Goal: Task Accomplishment & Management: Manage account settings

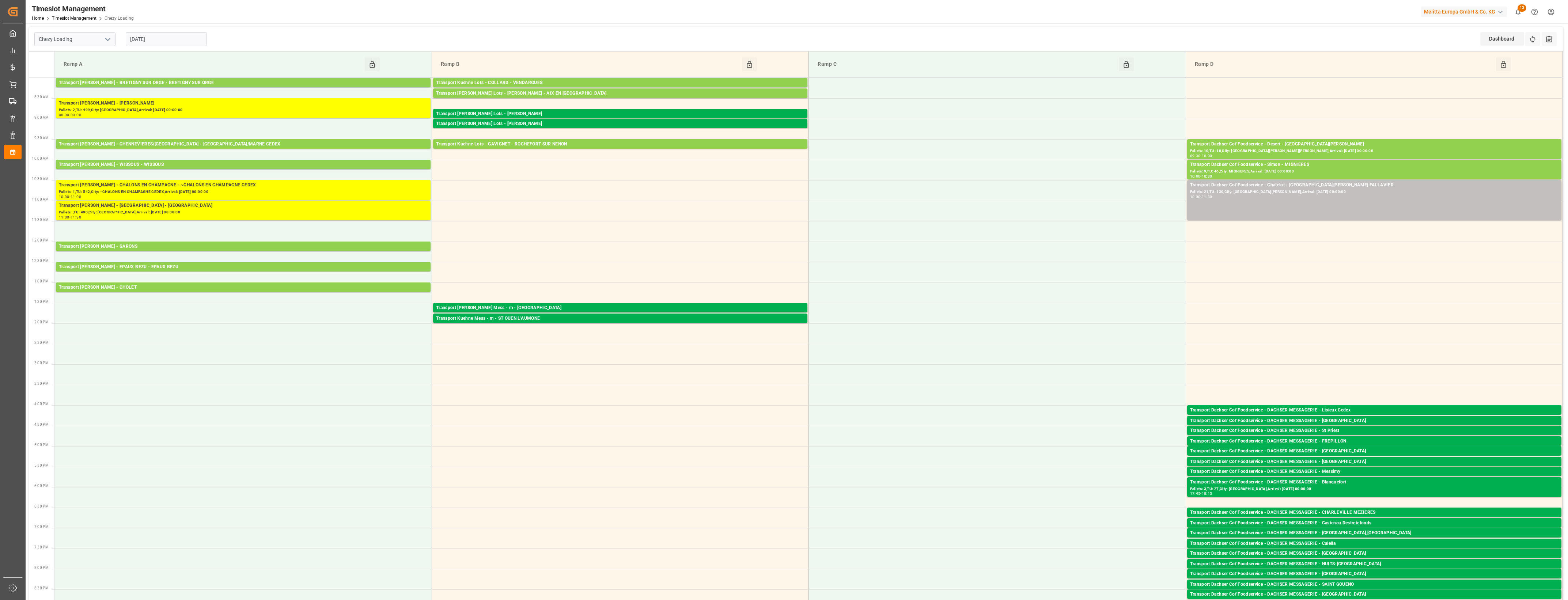
click at [110, 37] on icon "open menu" at bounding box center [108, 40] width 9 height 9
click at [157, 37] on input "[DATE]" at bounding box center [166, 39] width 81 height 14
click at [107, 40] on icon "open menu" at bounding box center [108, 40] width 9 height 9
click at [91, 66] on div "Chezy Unloading" at bounding box center [75, 71] width 80 height 16
type input "Chezy Unloading"
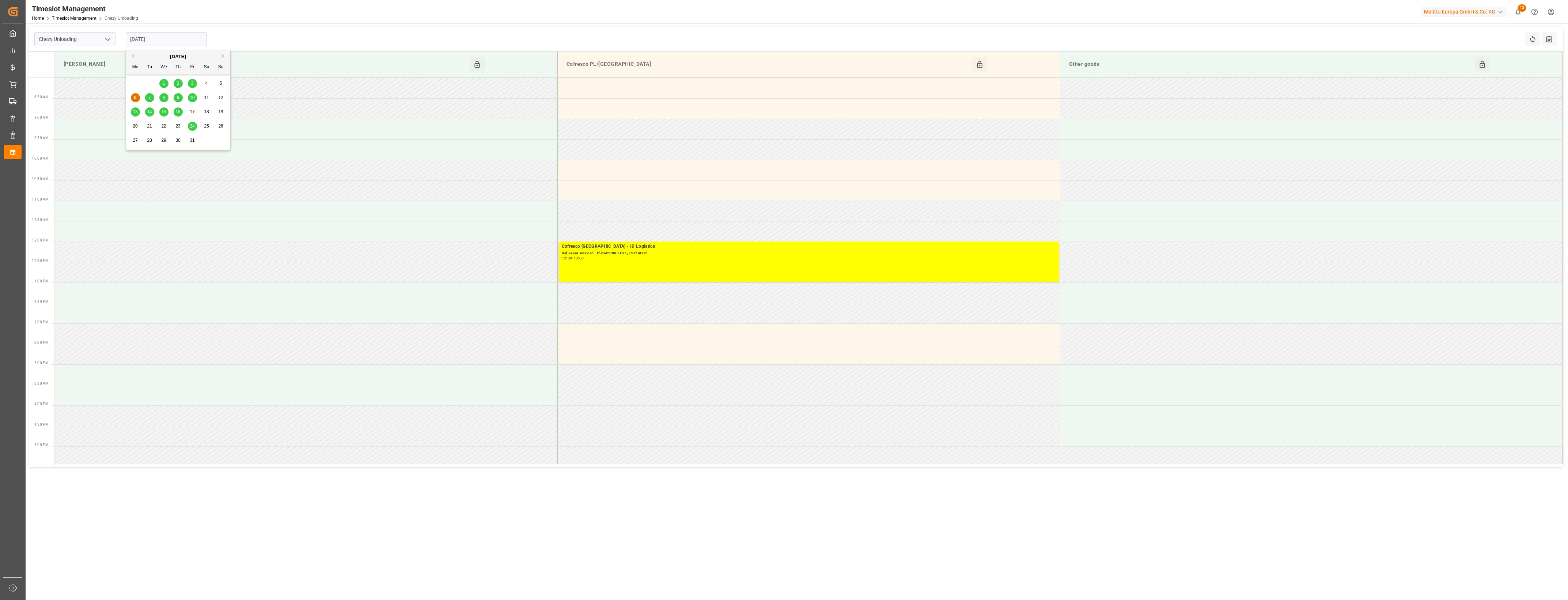
click at [172, 39] on input "[DATE]" at bounding box center [166, 39] width 81 height 14
click at [150, 97] on span "7" at bounding box center [150, 97] width 2 height 5
type input "[DATE]"
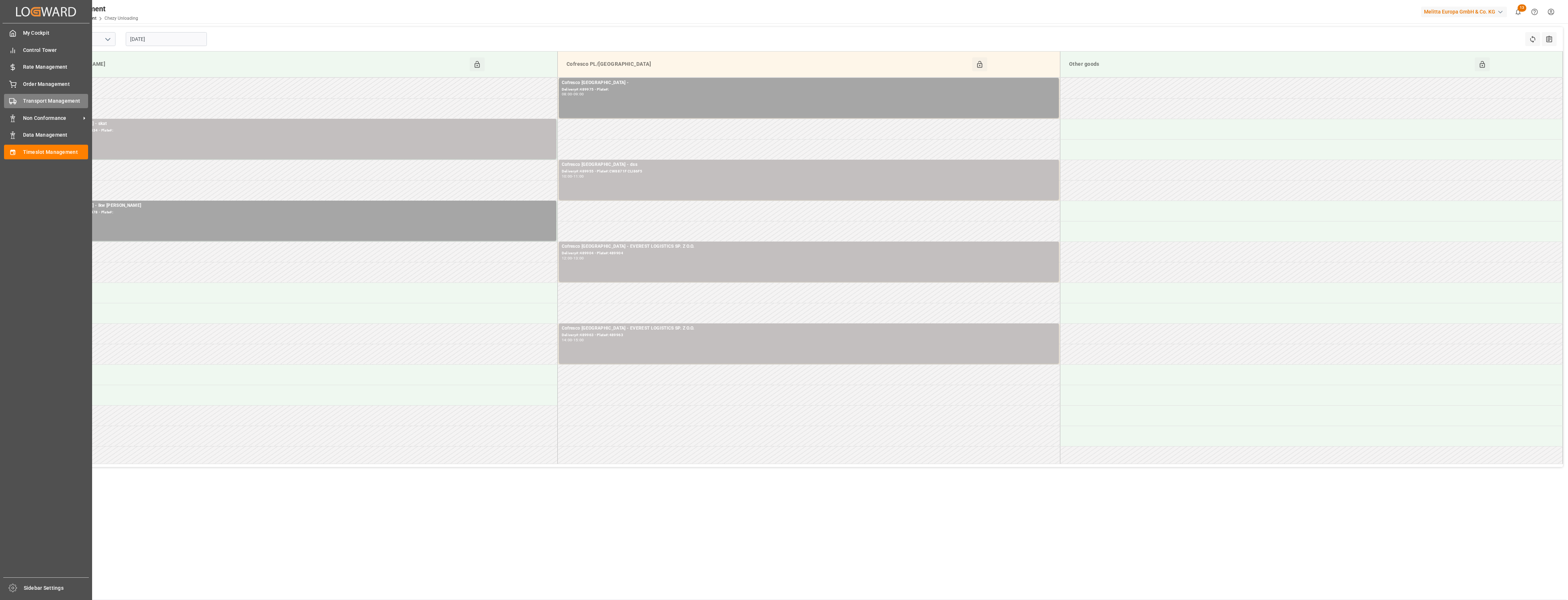
click at [21, 97] on div "Transport Management Transport Management" at bounding box center [46, 100] width 84 height 14
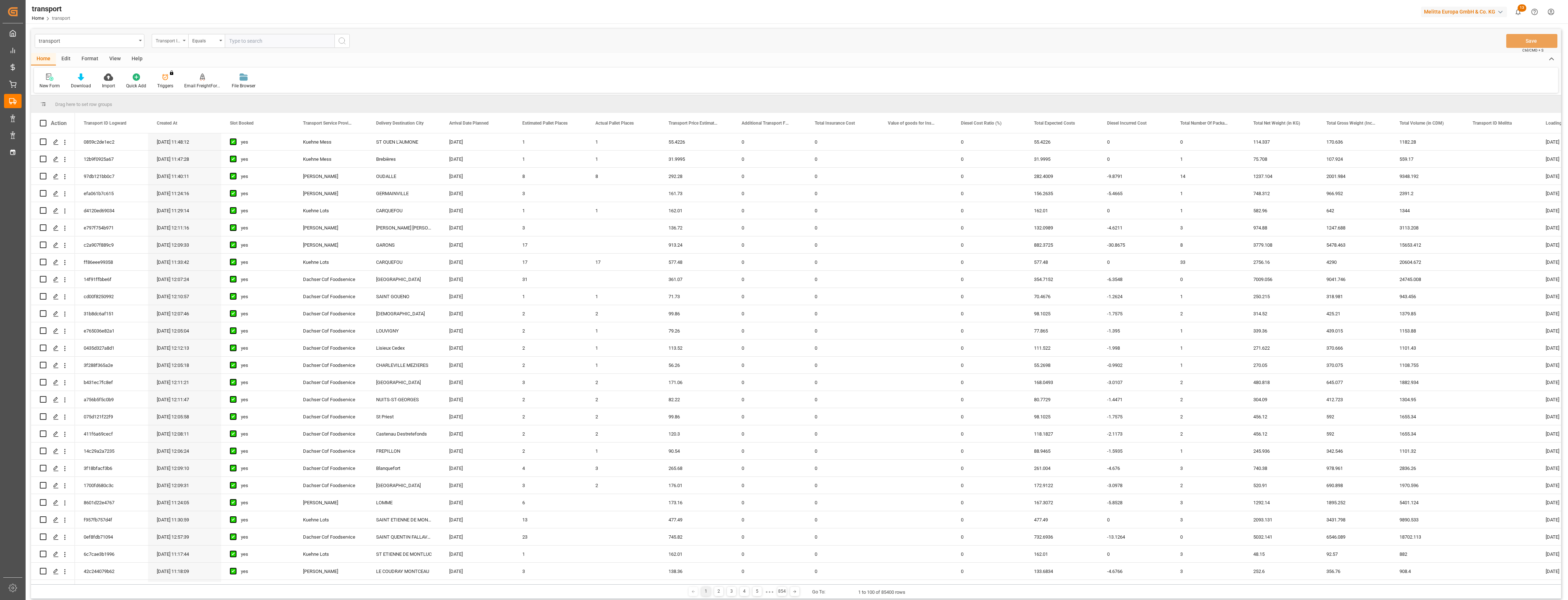
click at [183, 41] on icon "open menu" at bounding box center [184, 40] width 3 height 1
click at [352, 83] on div "New Form Download Import Quick Add Triggers You do not have permission for Trig…" at bounding box center [796, 80] width 1524 height 25
click at [185, 40] on icon "open menu" at bounding box center [184, 40] width 3 height 1
click at [565, 63] on div "Home Edit Format View Help" at bounding box center [796, 59] width 1530 height 12
drag, startPoint x: 355, startPoint y: 585, endPoint x: 390, endPoint y: 587, distance: 35.1
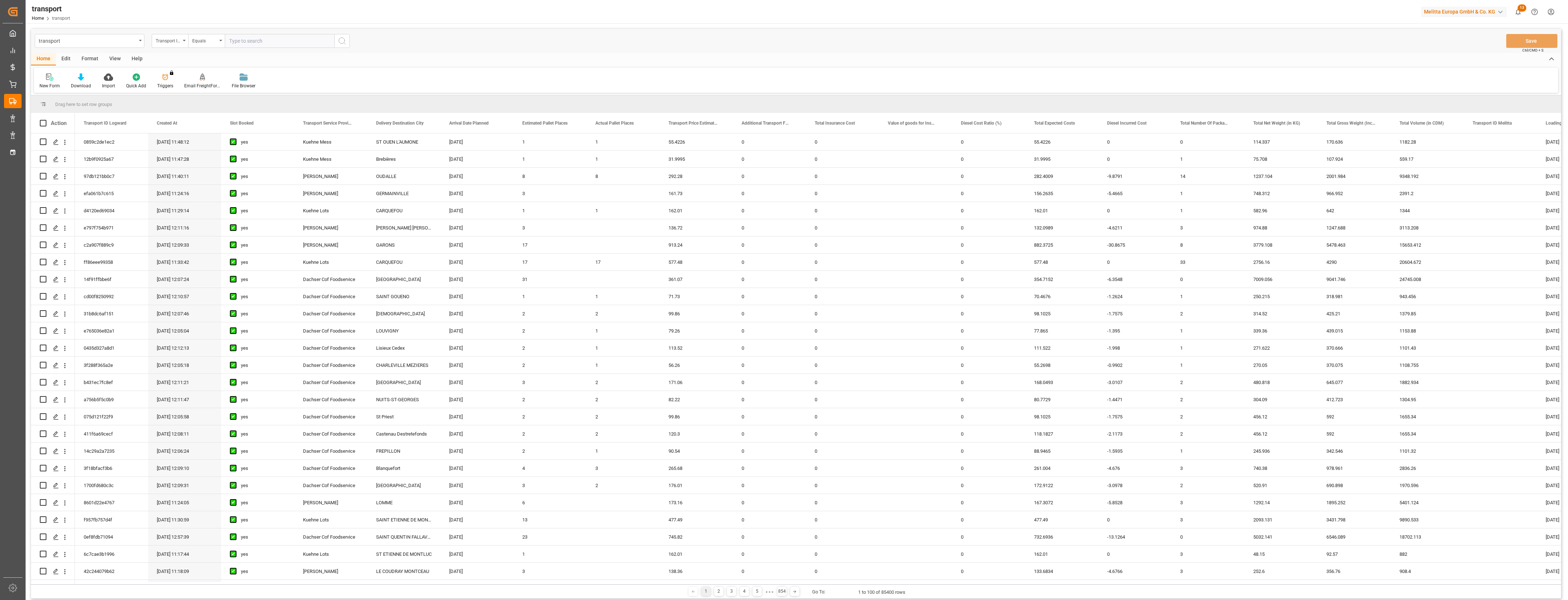
click at [390, 587] on div "1 2 3 4 5 ● ● ● 854 Go To: 1 to 100 of 85400 rows" at bounding box center [796, 591] width 1530 height 15
drag, startPoint x: 383, startPoint y: 585, endPoint x: 411, endPoint y: 585, distance: 28.0
click at [411, 585] on div "1 2 3 4 5 ● ● ● 854 Go To: 1 to 100 of 85400 rows" at bounding box center [796, 591] width 1530 height 15
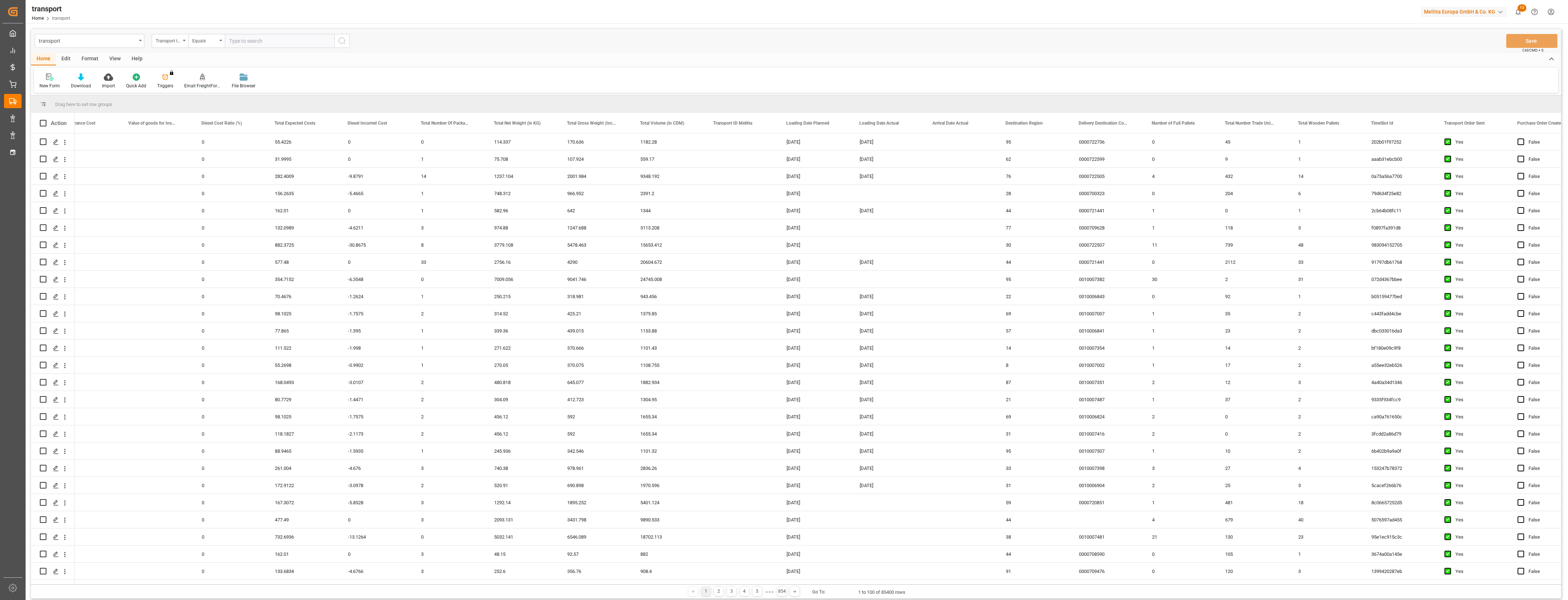
scroll to position [0, 761]
click at [909, 122] on span at bounding box center [909, 123] width 7 height 7
click at [953, 123] on span "filter" at bounding box center [951, 124] width 7 height 7
click at [973, 161] on input "date" at bounding box center [943, 162] width 72 height 15
type input "[DATE]"
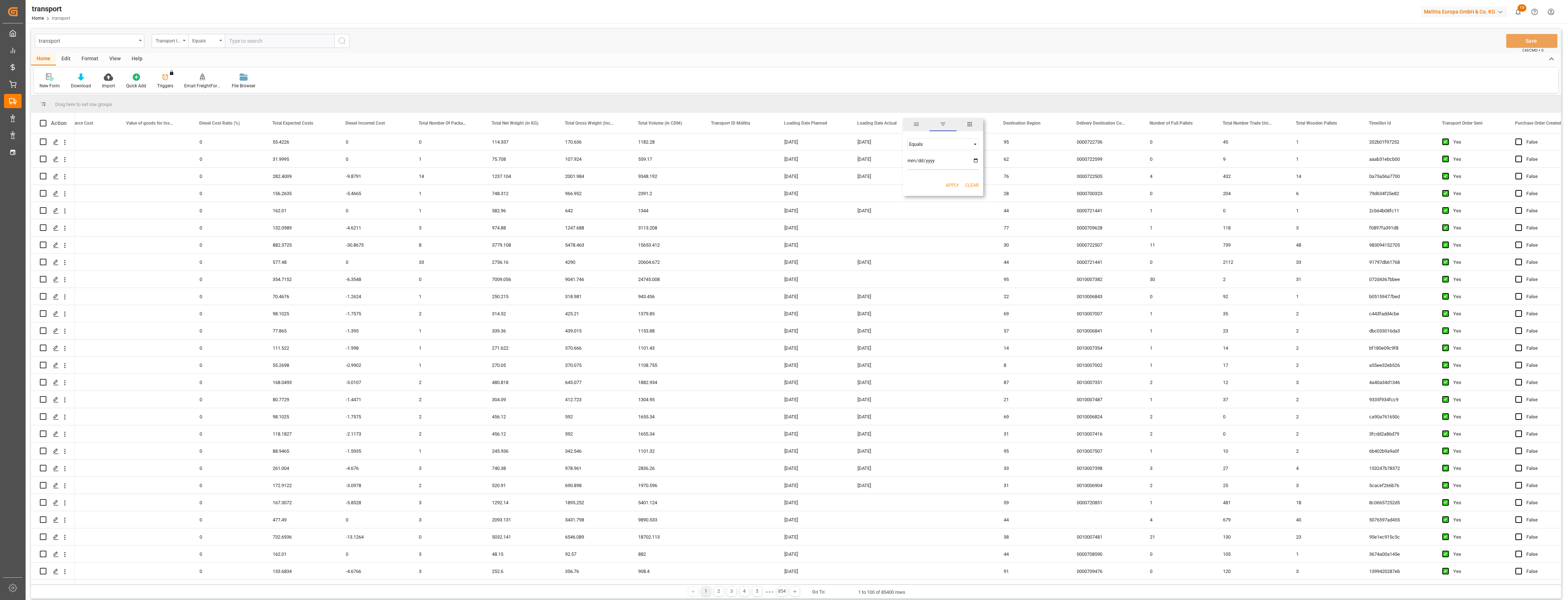
click at [953, 183] on button "Apply" at bounding box center [952, 185] width 13 height 7
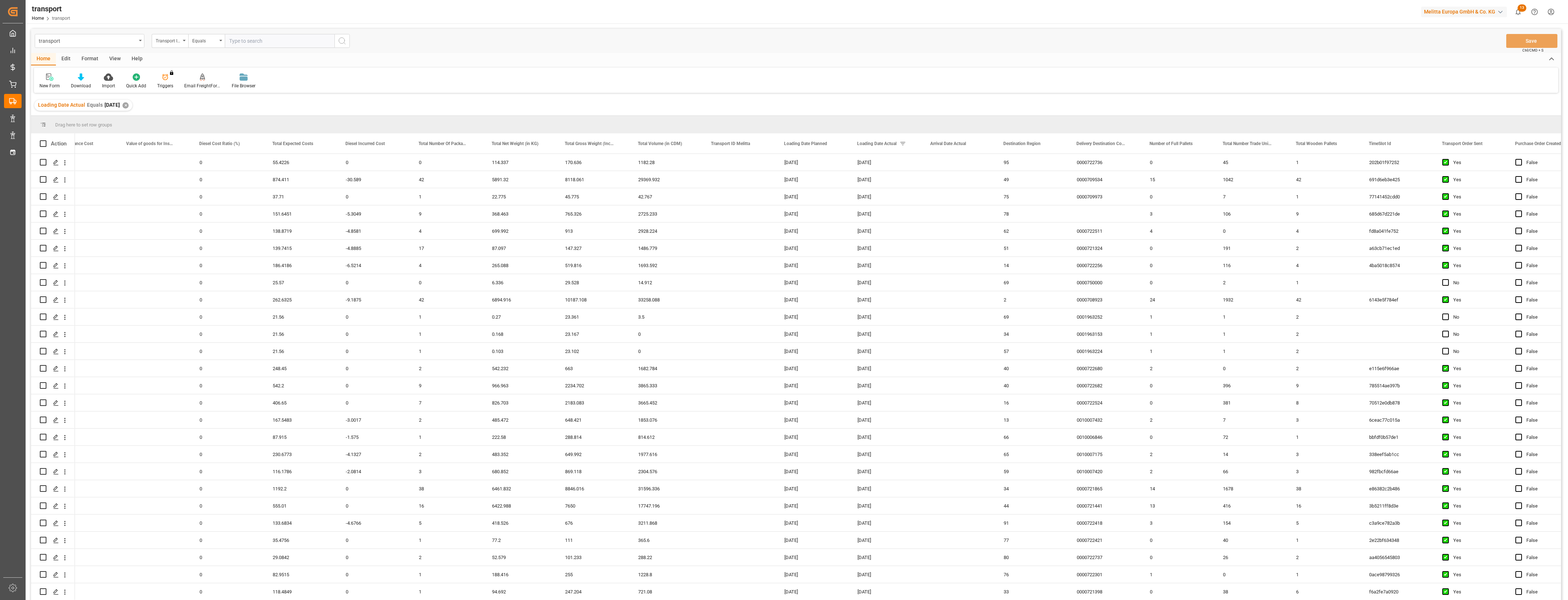
click at [1564, 480] on main "transport Transport ID Logward Equals Save Ctrl/CMD + S Home Edit Format View H…" at bounding box center [796, 324] width 1541 height 590
click at [1565, 486] on main "transport Transport ID Logward Equals Save Ctrl/CMD + S Home Edit Format View H…" at bounding box center [796, 324] width 1541 height 590
click at [1565, 479] on main "transport Transport ID Logward Equals Save Ctrl/CMD + S Home Edit Format View H…" at bounding box center [796, 324] width 1541 height 590
click at [1566, 463] on main "transport Transport ID Logward Equals Save Ctrl/CMD + S Home Edit Format View H…" at bounding box center [796, 324] width 1541 height 590
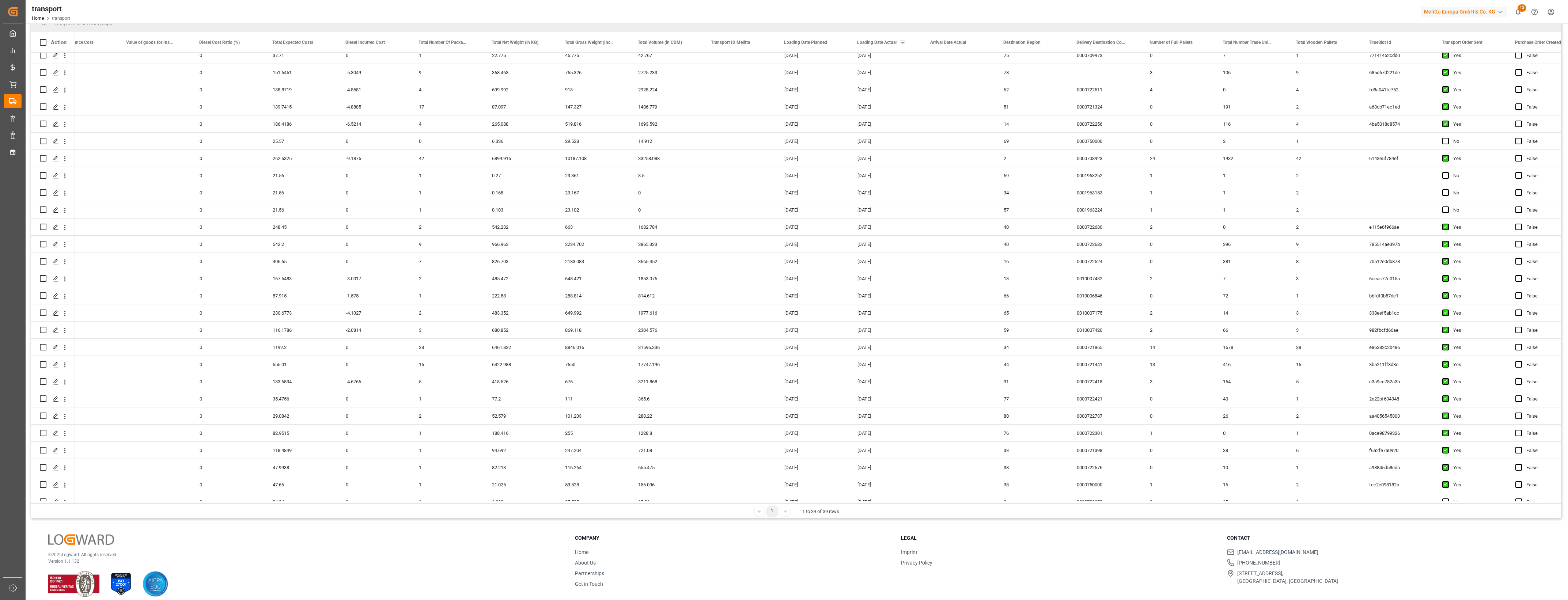
scroll to position [108, 0]
drag, startPoint x: 555, startPoint y: 494, endPoint x: 394, endPoint y: 495, distance: 161.0
click at [394, 495] on div at bounding box center [817, 495] width 1484 height 2
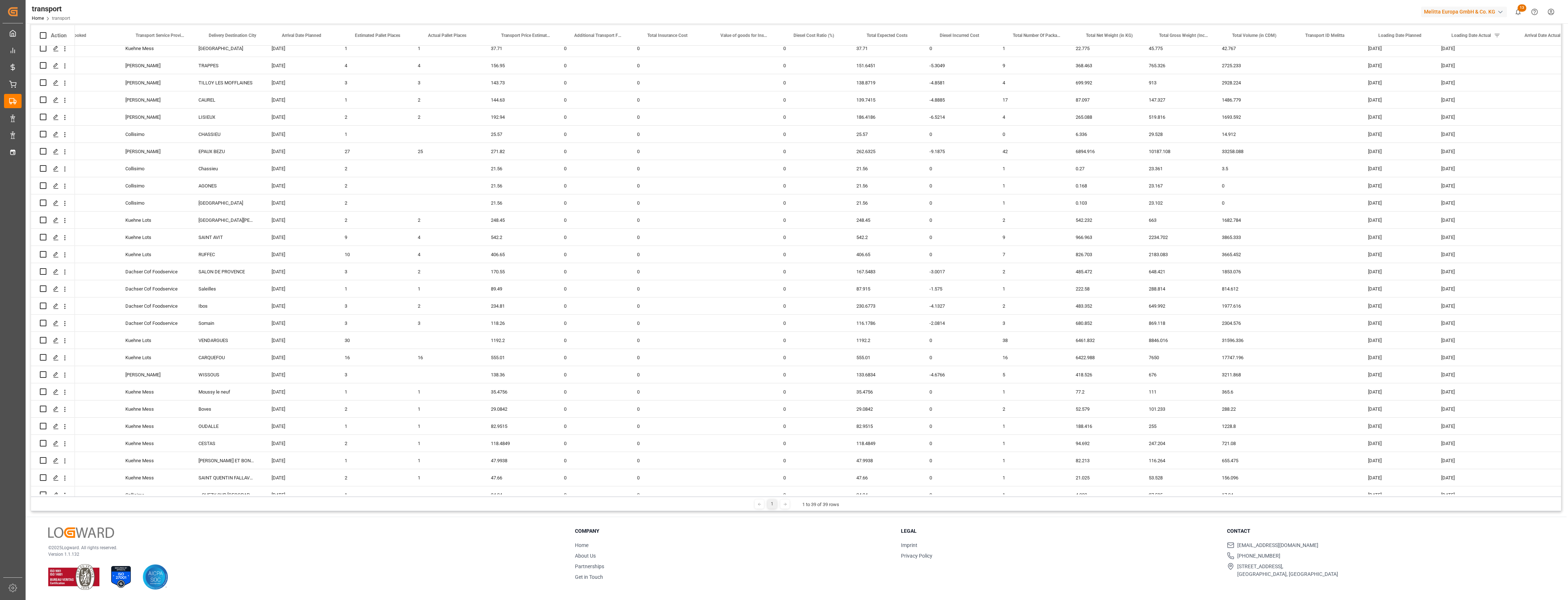
scroll to position [0, 131]
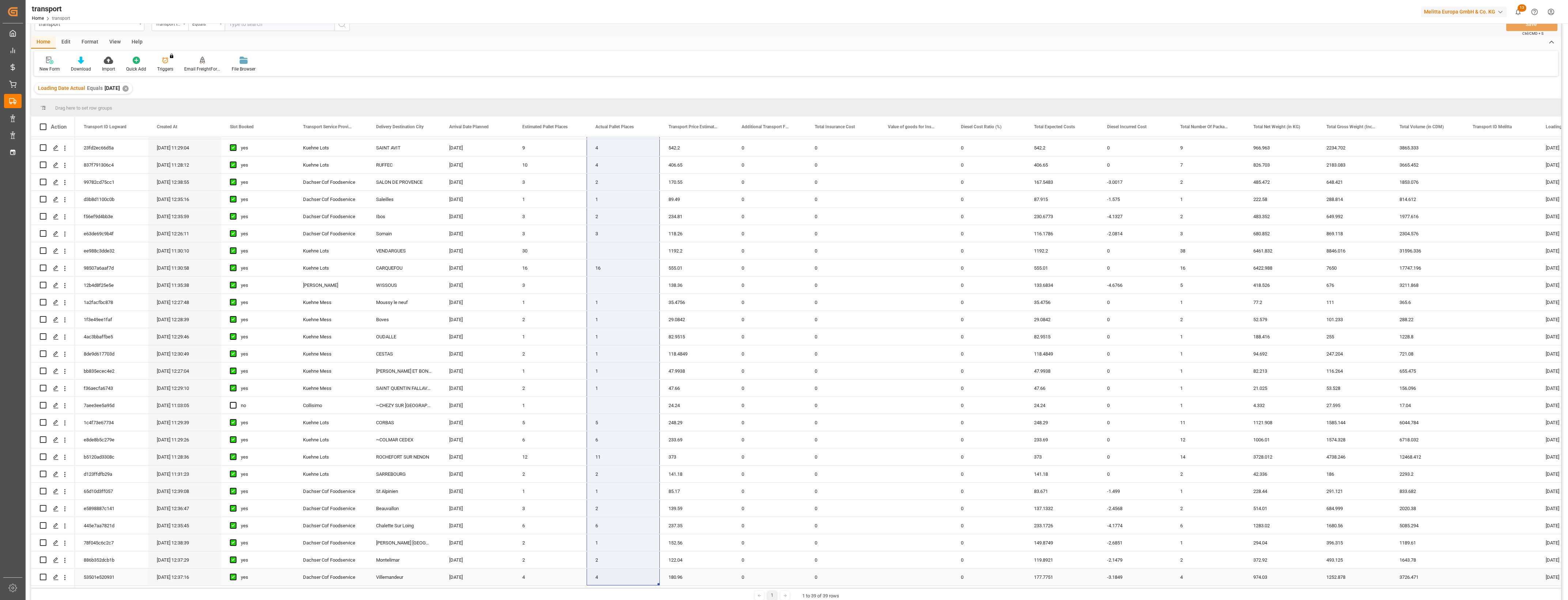
drag, startPoint x: 607, startPoint y: 141, endPoint x: 626, endPoint y: 577, distance: 436.4
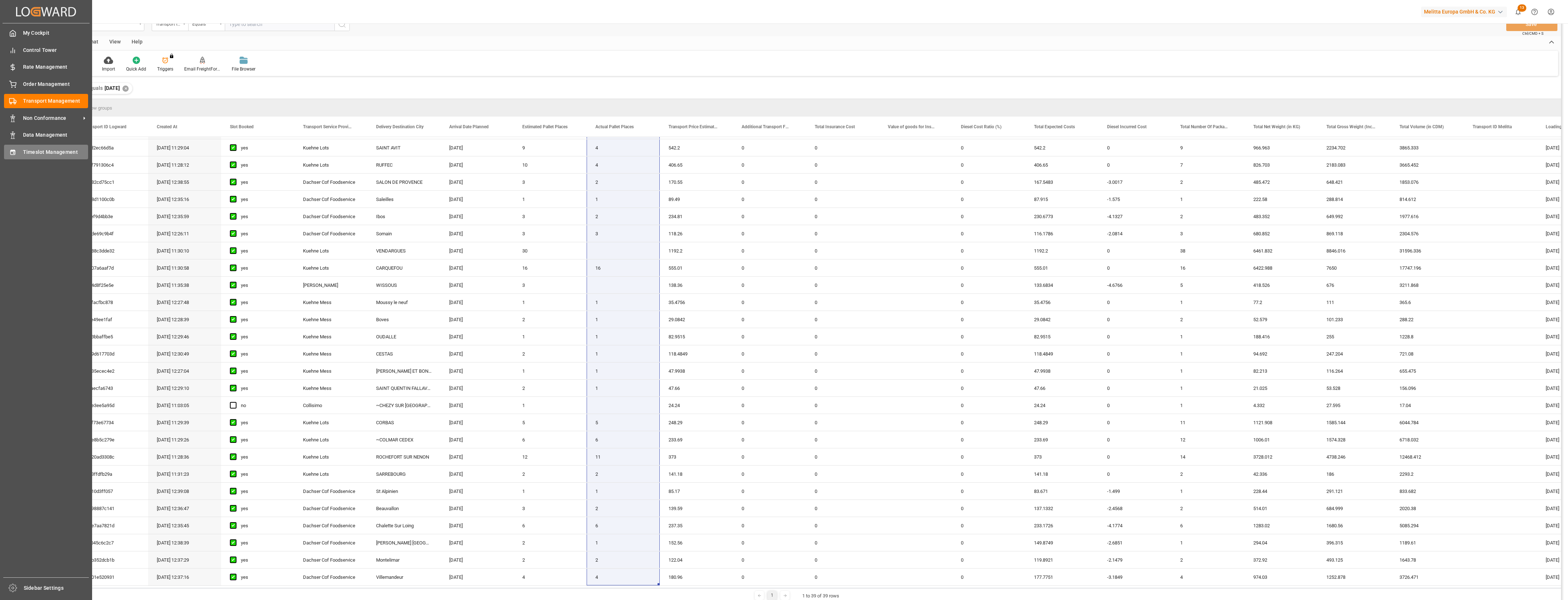
click at [24, 153] on span "Timeslot Management" at bounding box center [55, 152] width 65 height 8
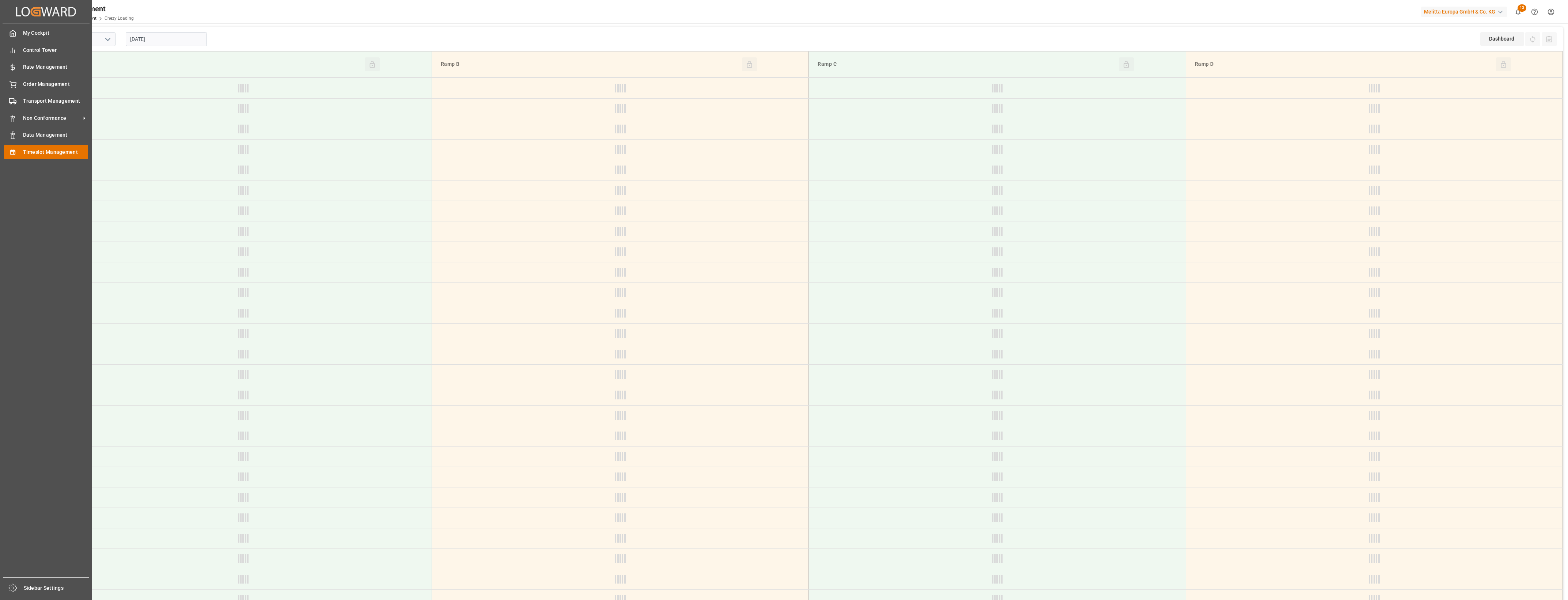
type input "Chezy Loading"
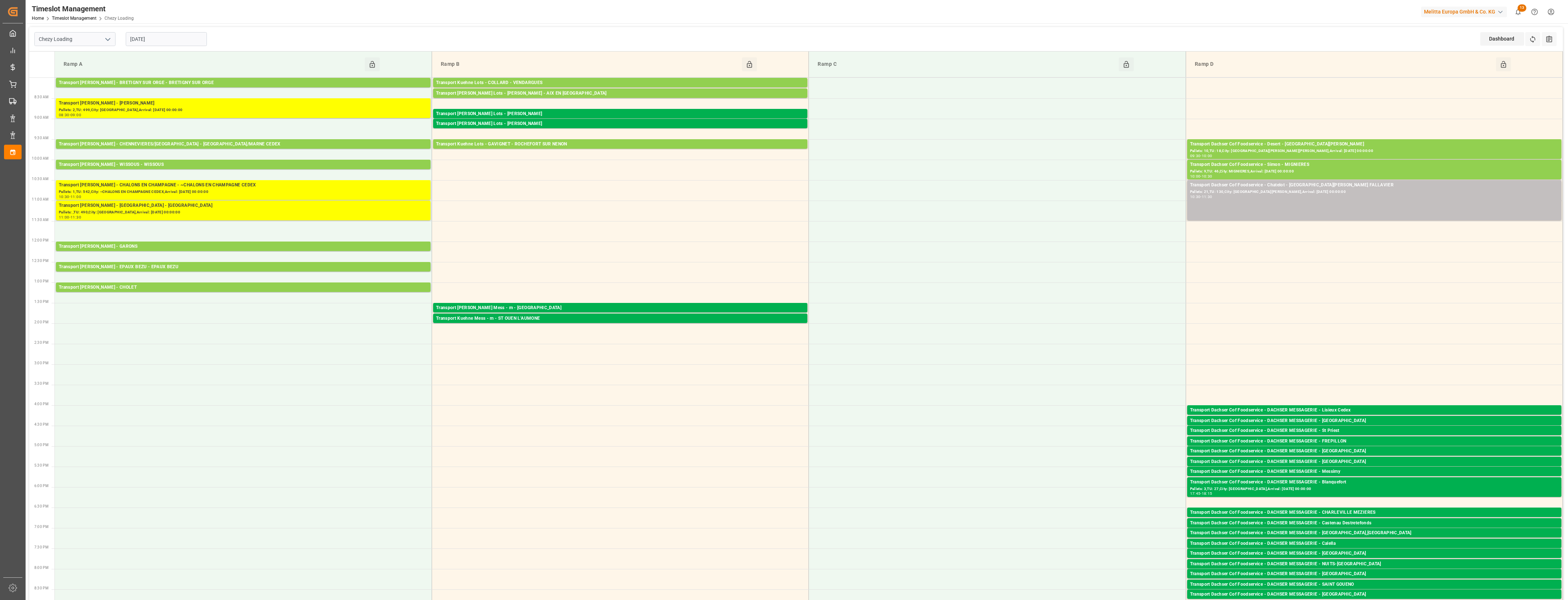
click at [181, 41] on input "[DATE]" at bounding box center [166, 39] width 81 height 14
click at [150, 99] on span "7" at bounding box center [150, 97] width 2 height 5
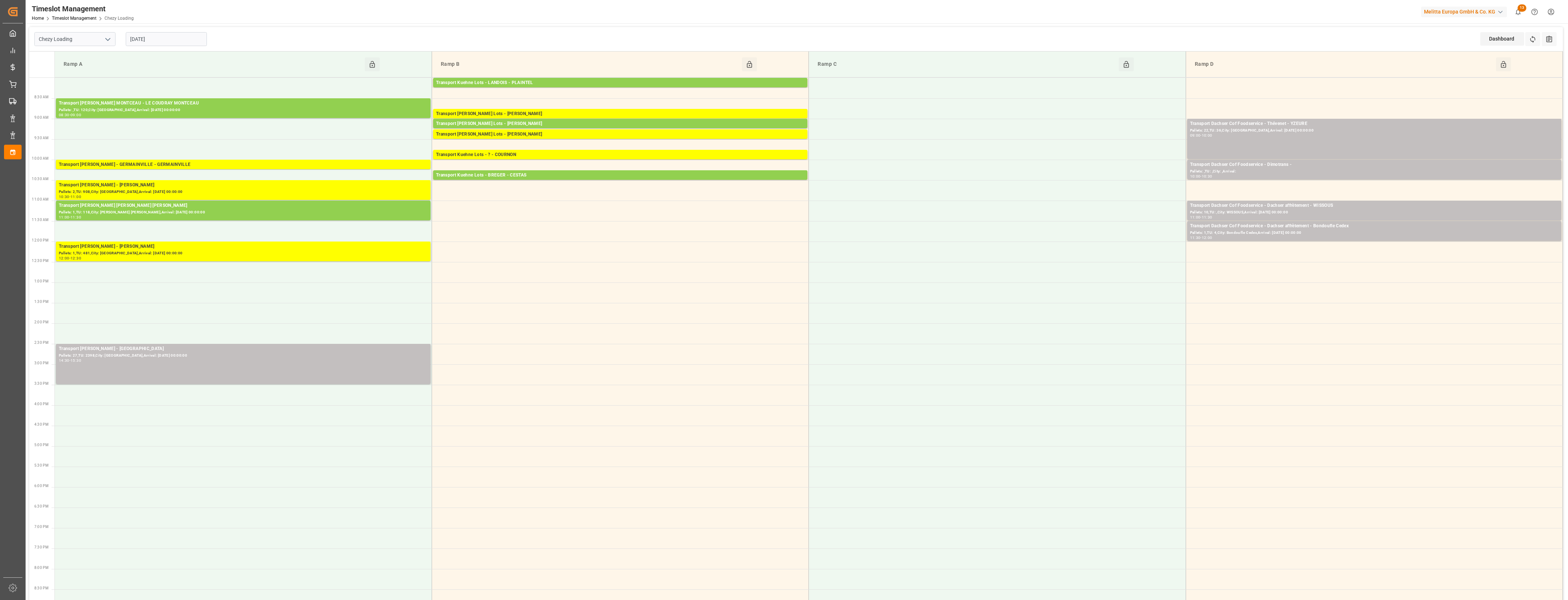
click at [189, 35] on input "[DATE]" at bounding box center [166, 39] width 81 height 14
click at [134, 99] on span "6" at bounding box center [135, 97] width 2 height 5
type input "[DATE]"
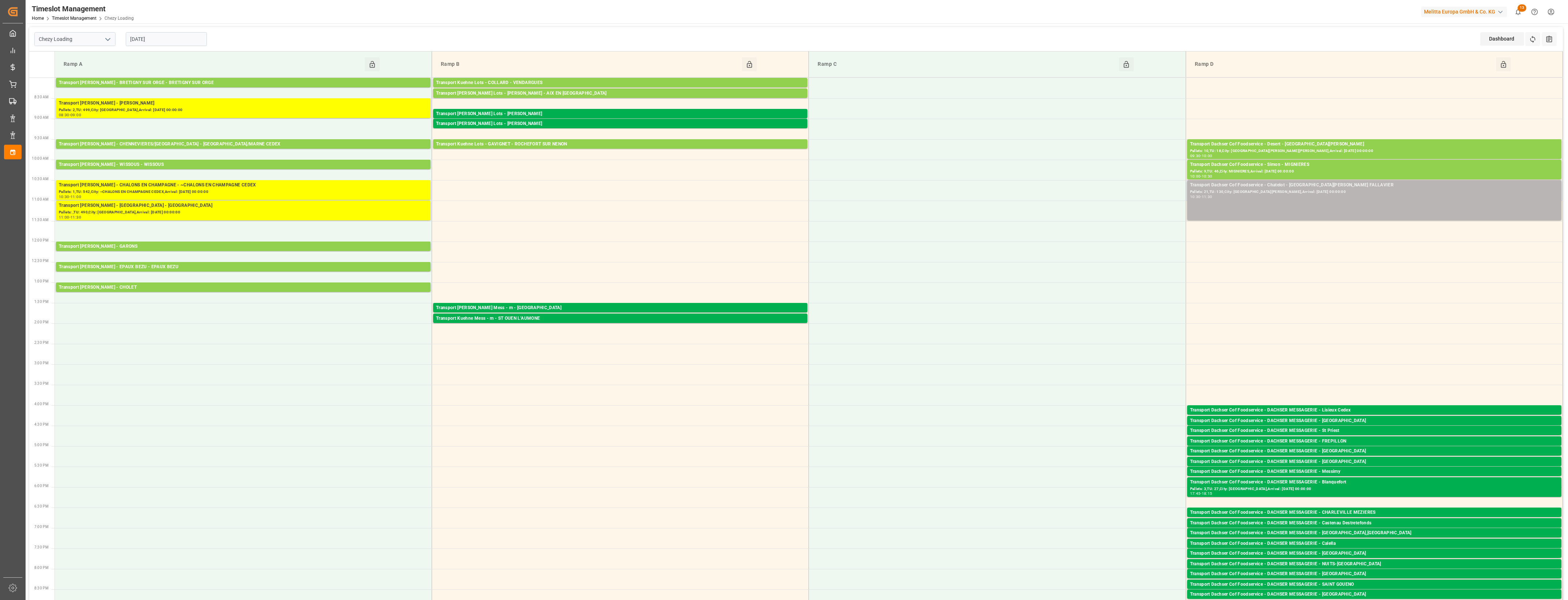
click at [1248, 200] on div "Transport Dachser Cof Foodservice - Chatelot - [GEOGRAPHIC_DATA][PERSON_NAME] F…" at bounding box center [1374, 200] width 368 height 37
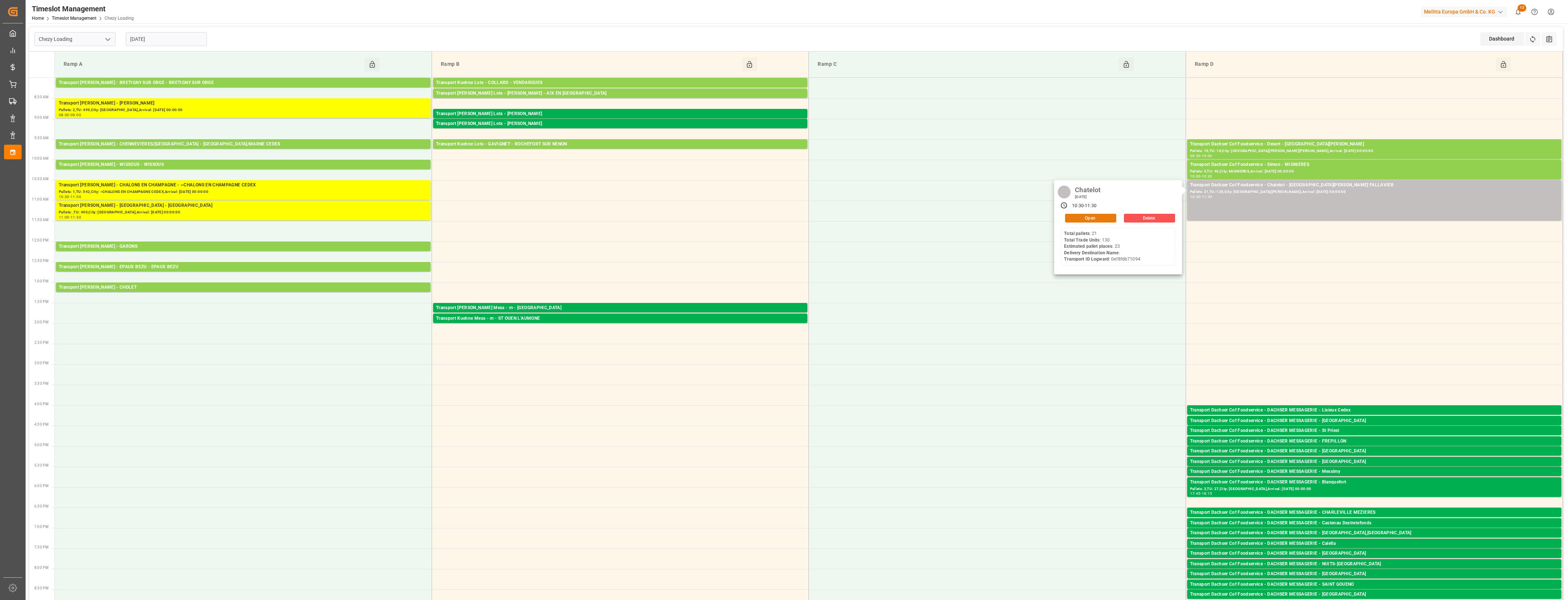
click at [1096, 218] on button "Open" at bounding box center [1091, 218] width 51 height 9
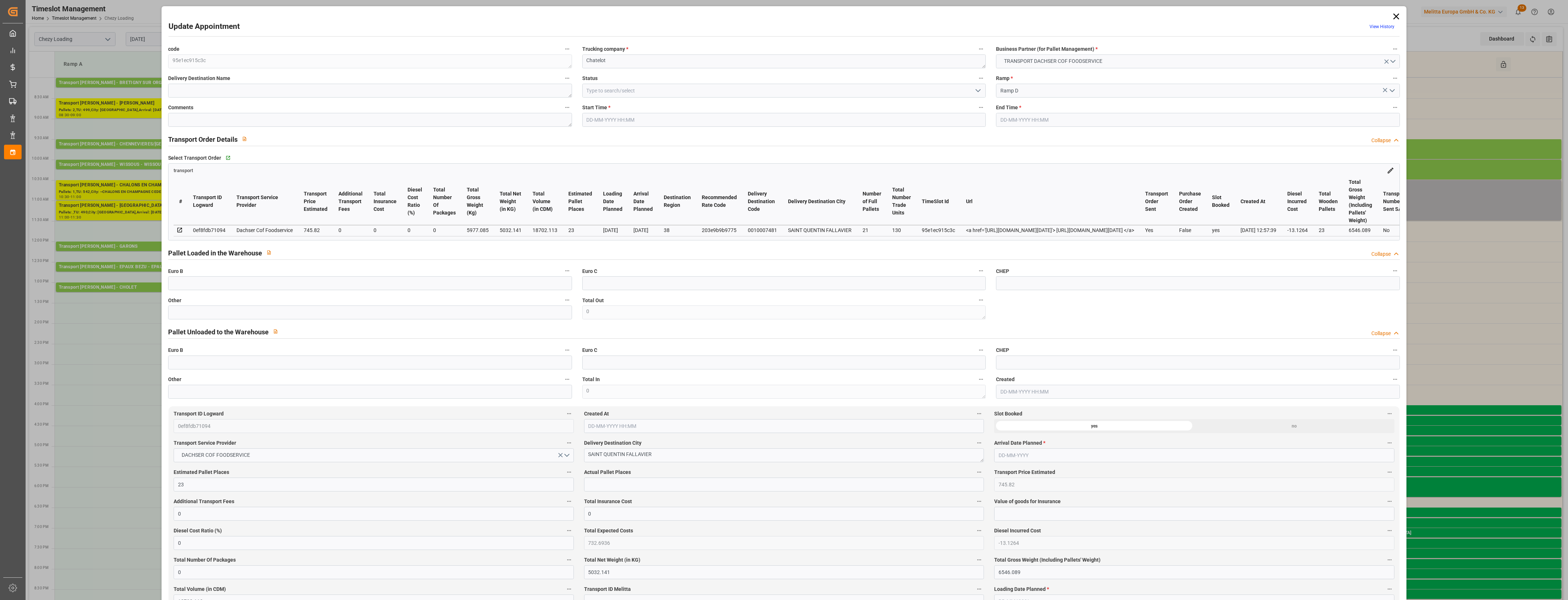
type input "[DATE] 10:30"
type input "[DATE] 11:30"
type input "[DATE] 06:51"
type input "[DATE] 12:57"
type input "[DATE]"
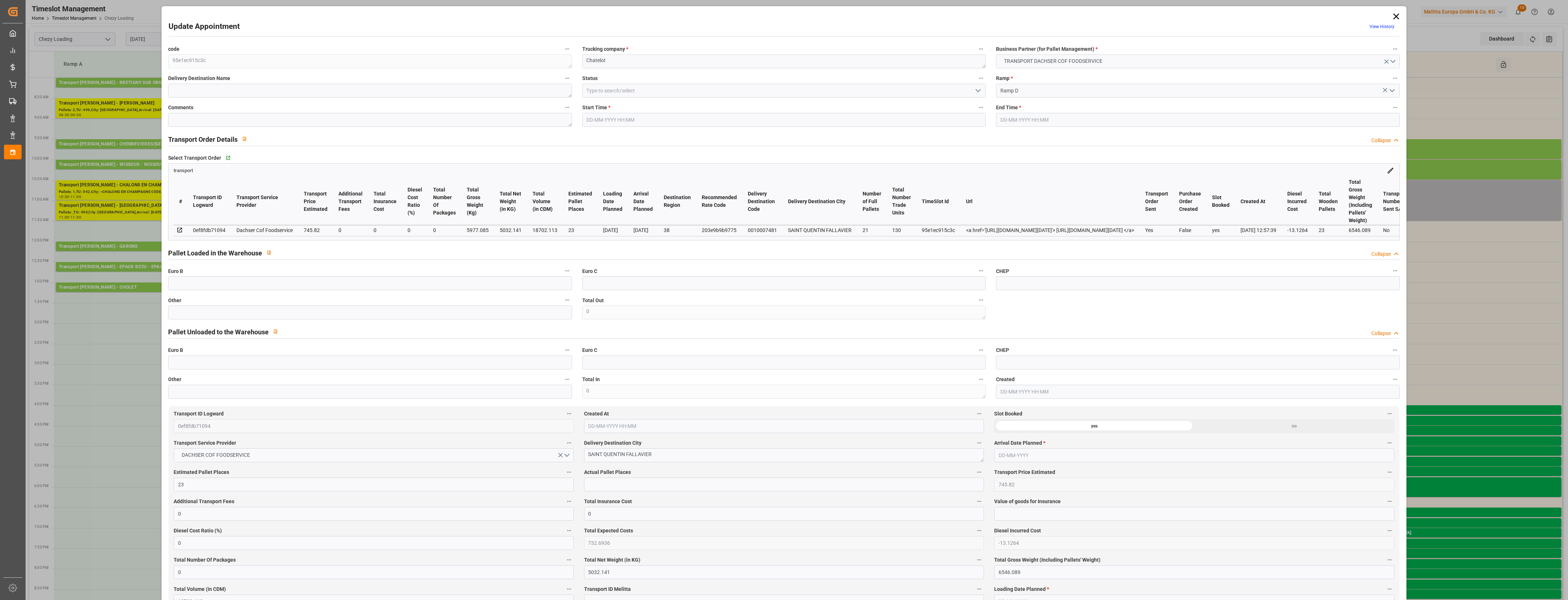
type input "[DATE]"
click at [1391, 14] on icon at bounding box center [1396, 16] width 10 height 10
